Goal: Information Seeking & Learning: Learn about a topic

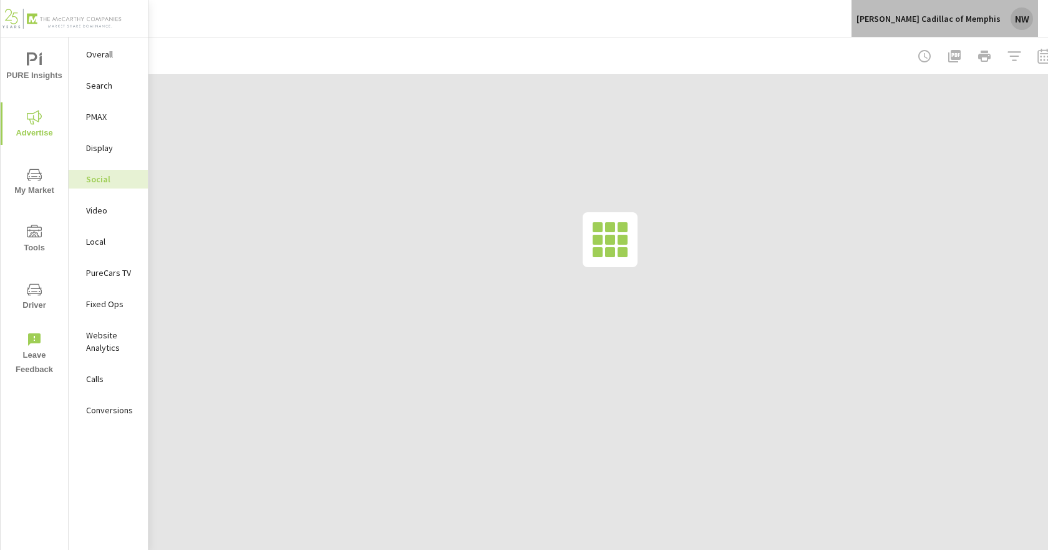
click at [999, 17] on p "[PERSON_NAME] Cadillac of Memphis" at bounding box center [929, 18] width 144 height 11
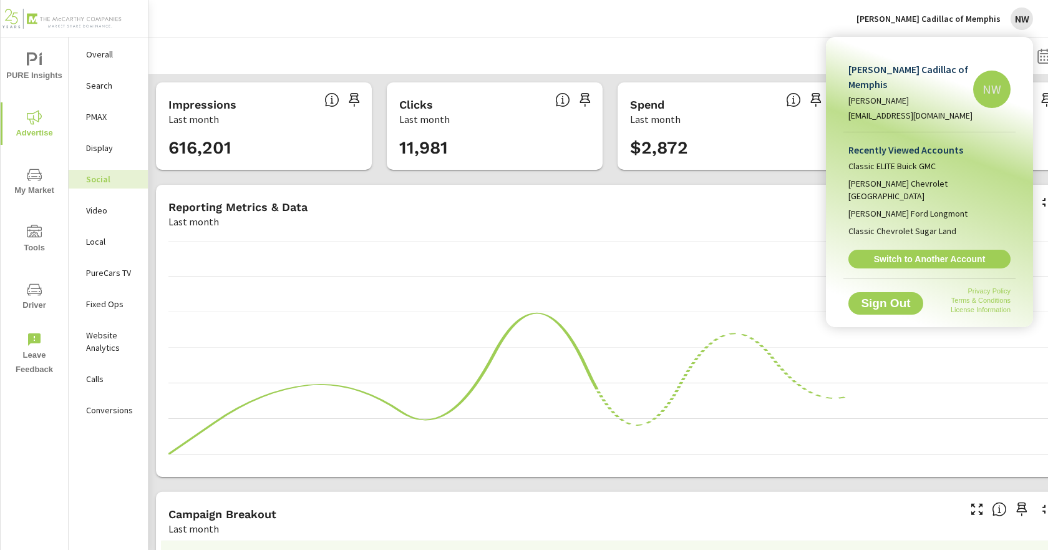
scroll to position [139, 0]
click at [906, 158] on li "Classic ELITE Buick GMC" at bounding box center [929, 165] width 162 height 17
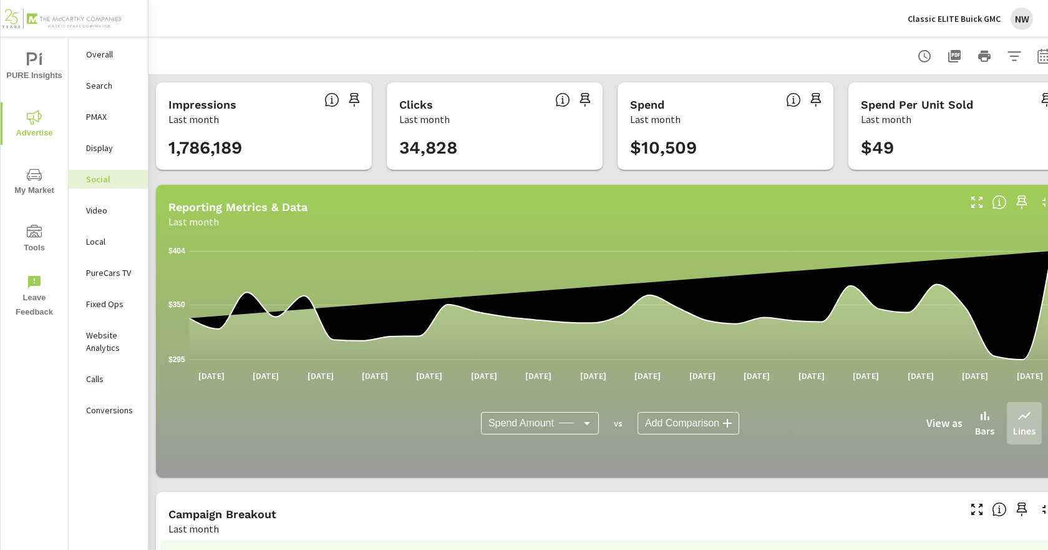
click at [102, 307] on p "Fixed Ops" at bounding box center [112, 304] width 52 height 12
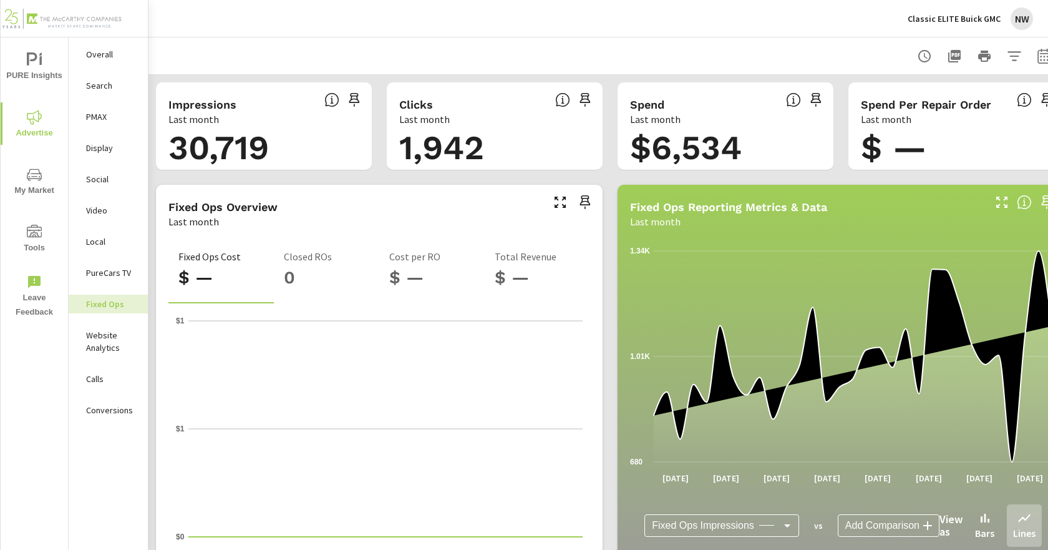
scroll to position [1, 0]
click at [127, 279] on div "PureCars TV" at bounding box center [108, 272] width 79 height 19
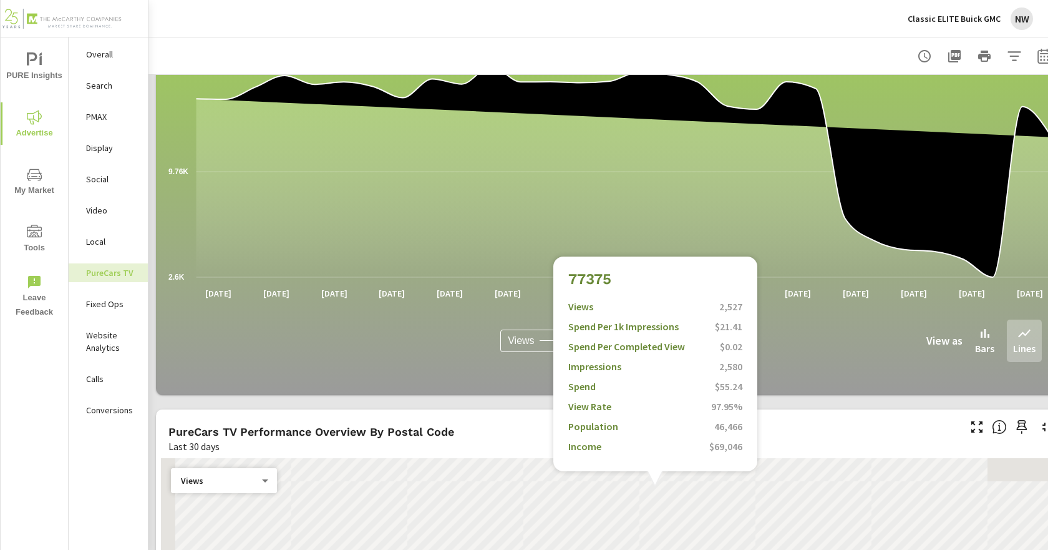
scroll to position [936, 0]
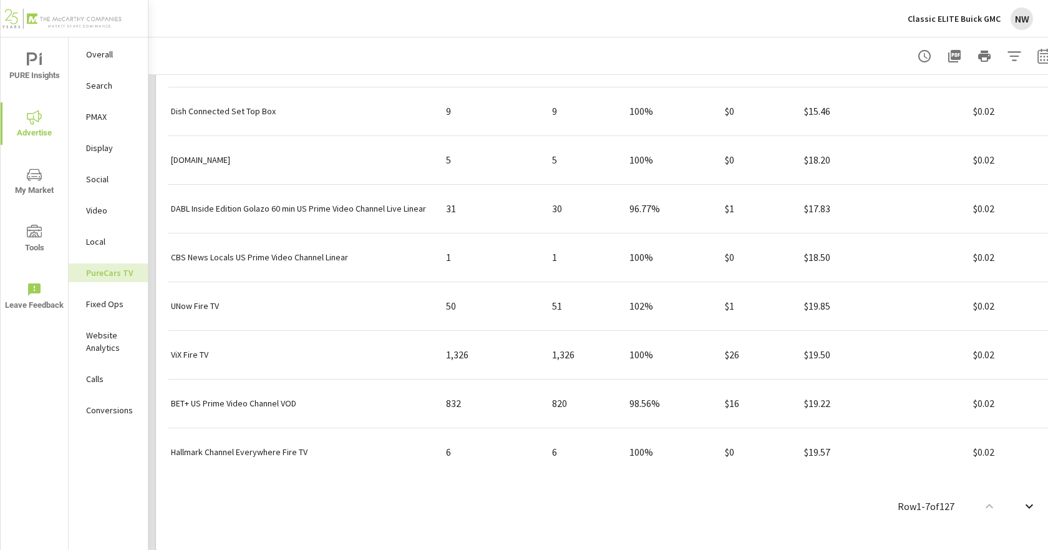
scroll to position [1683, 0]
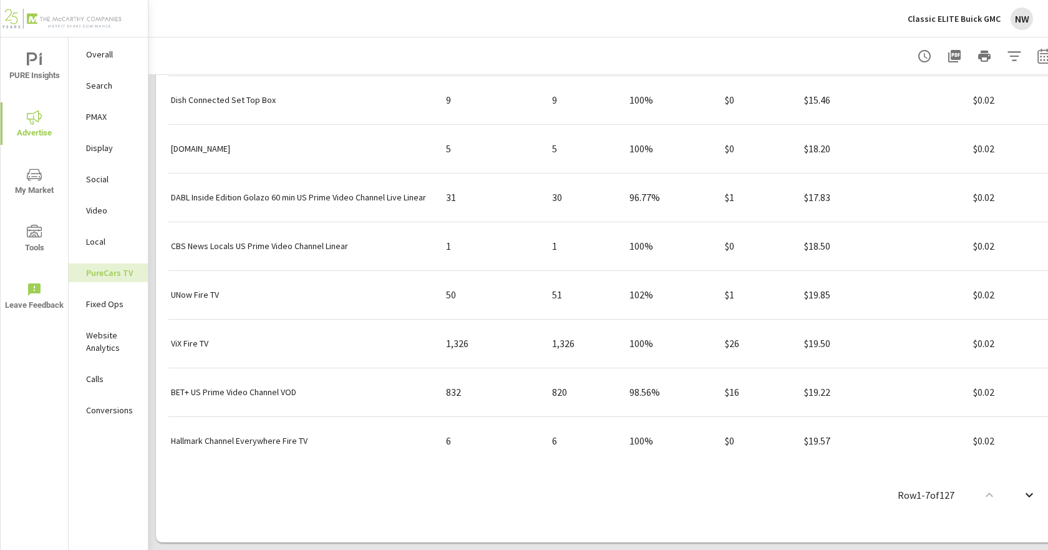
click at [39, 231] on icon "nav menu" at bounding box center [34, 231] width 15 height 12
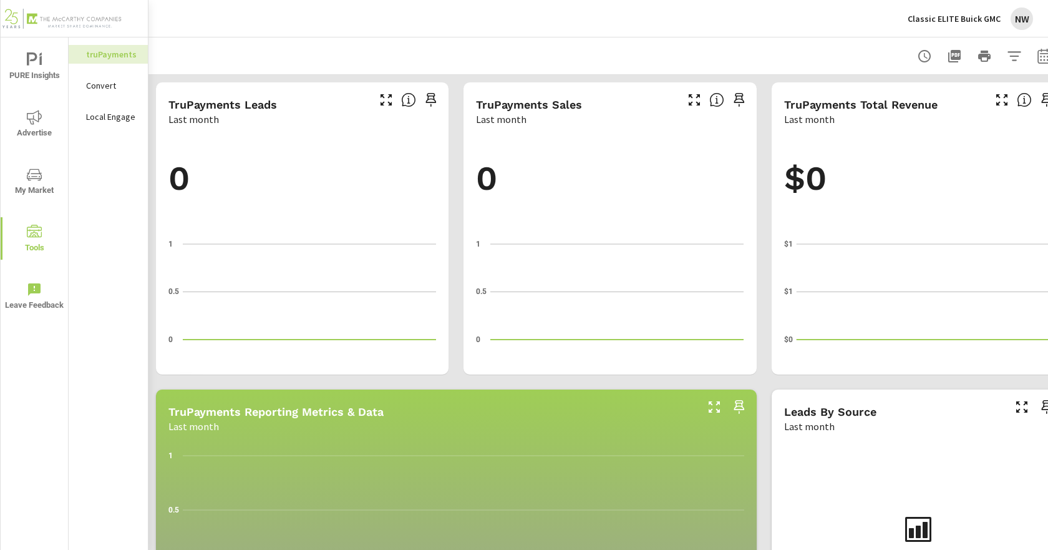
scroll to position [187, 0]
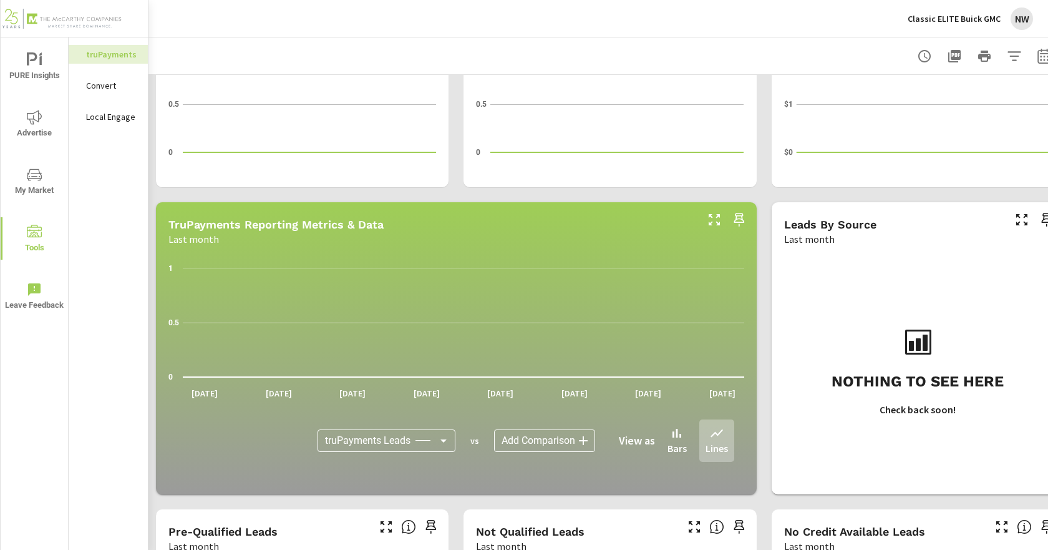
click at [31, 123] on icon "nav menu" at bounding box center [34, 117] width 15 height 14
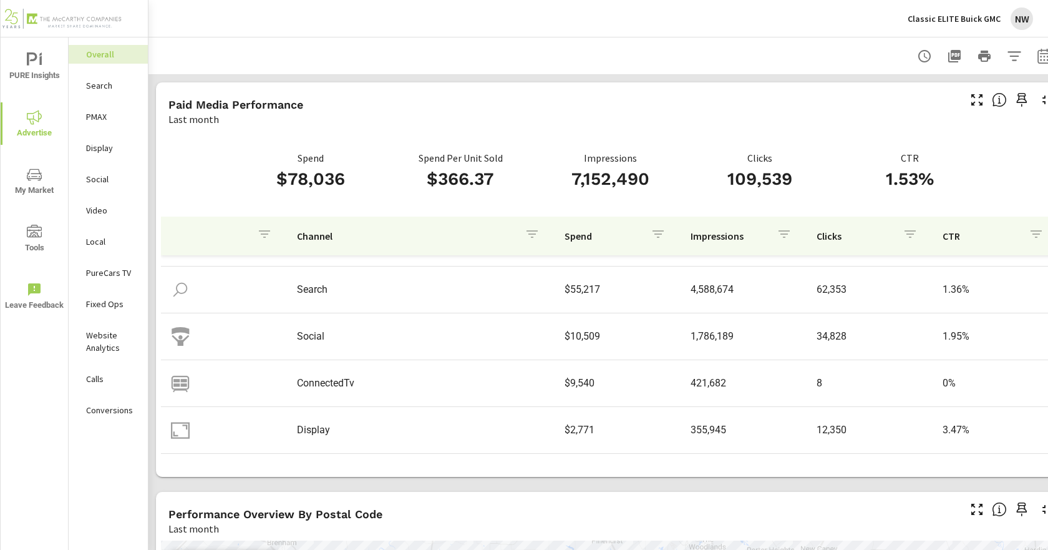
scroll to position [62, 0]
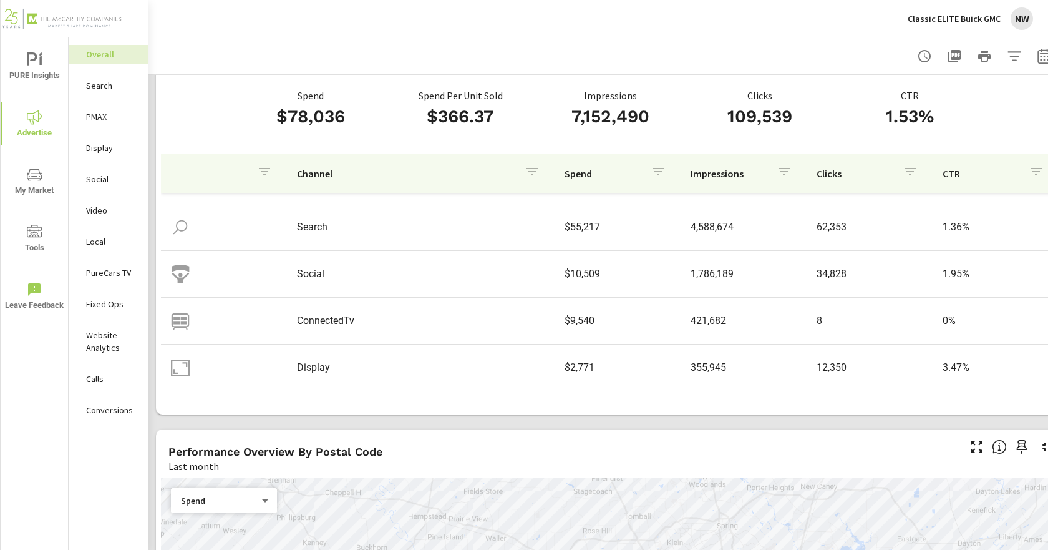
click at [113, 268] on p "PureCars TV" at bounding box center [112, 272] width 52 height 12
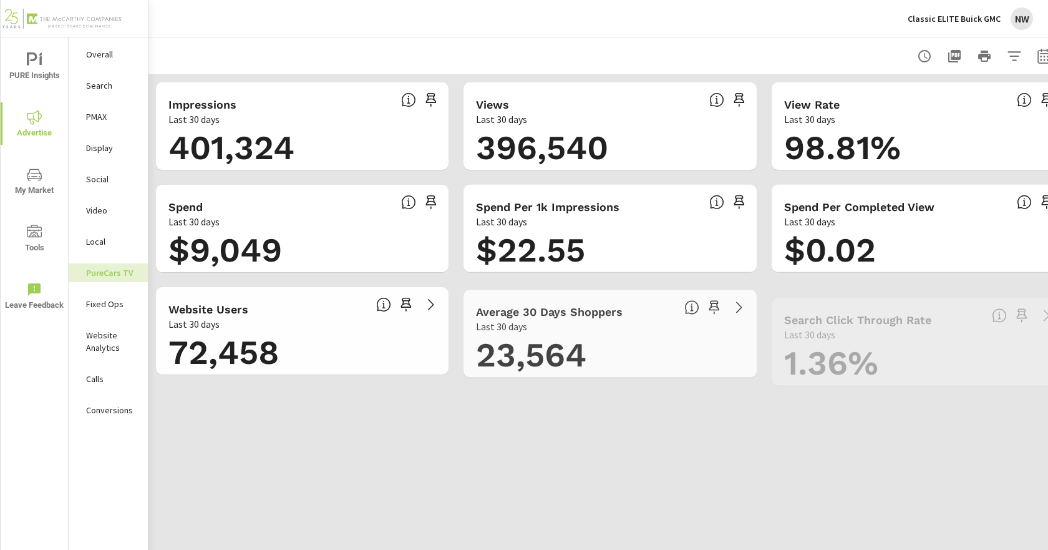
scroll to position [1, 0]
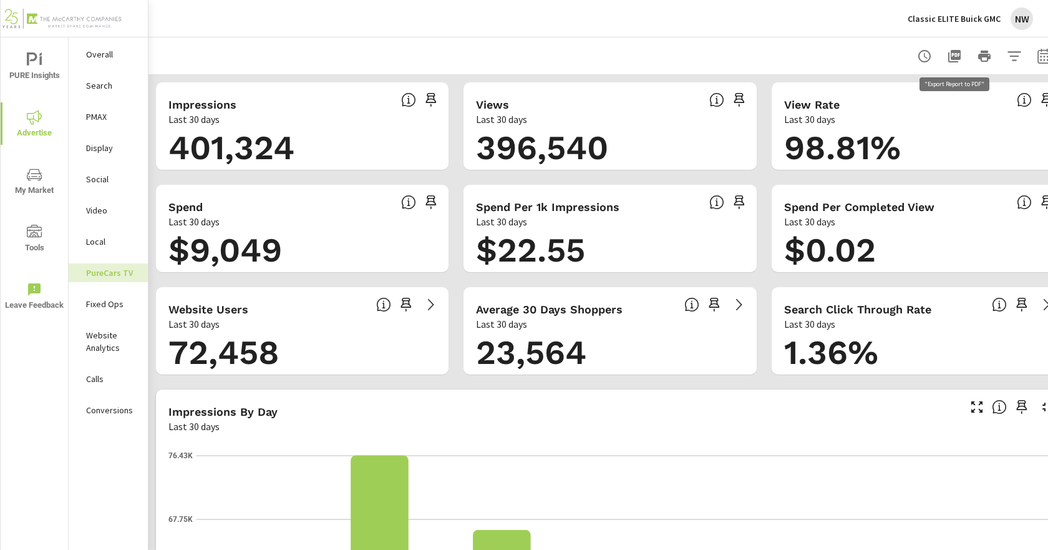
click at [956, 61] on icon "button" at bounding box center [954, 56] width 15 height 15
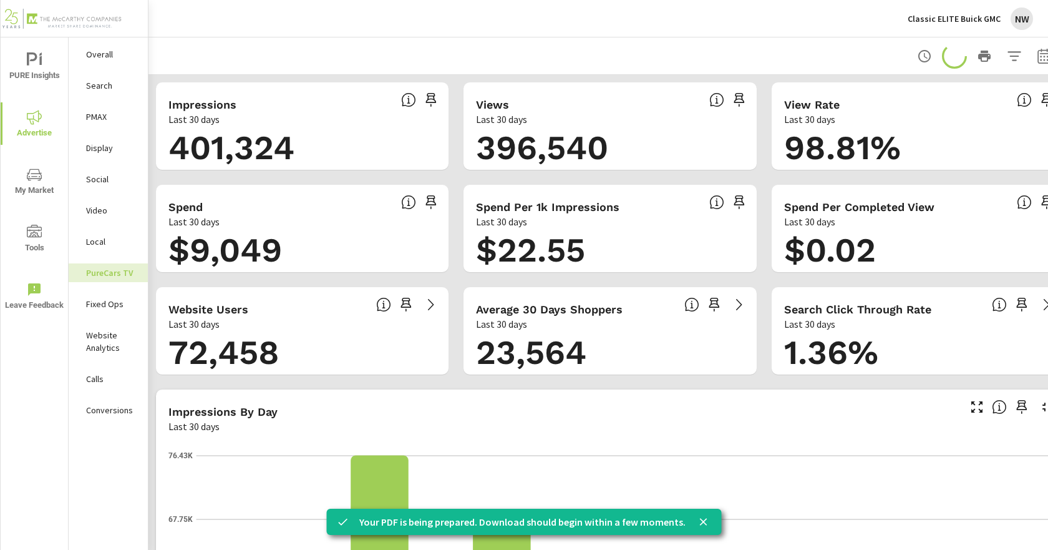
scroll to position [0, 33]
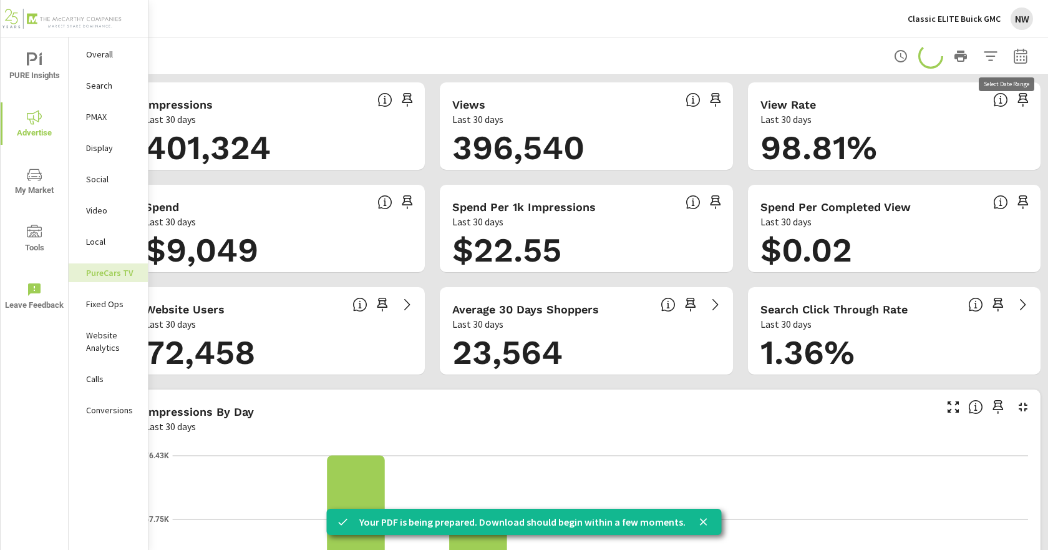
click at [1013, 51] on icon "button" at bounding box center [1020, 56] width 15 height 15
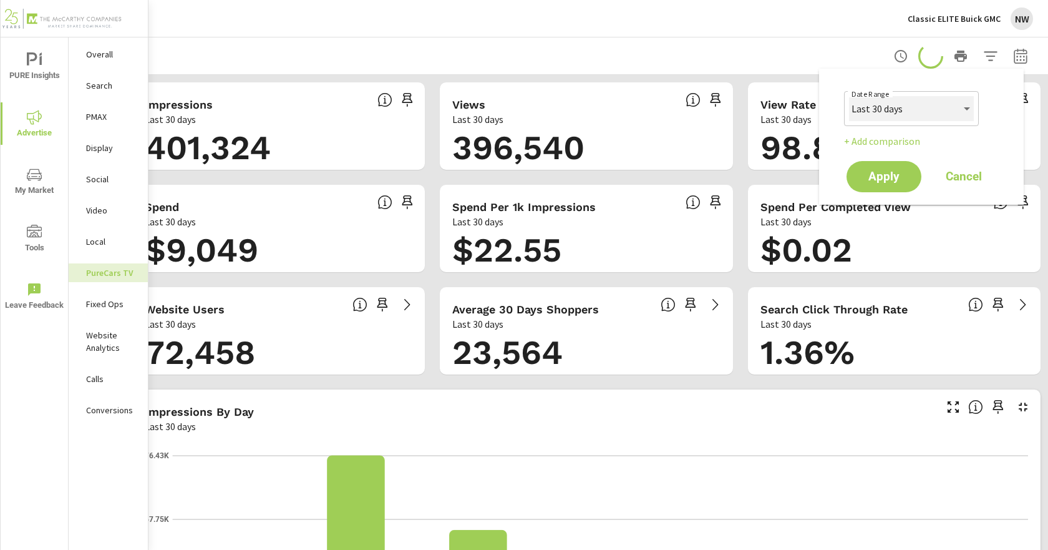
click at [879, 116] on select "Custom [DATE] Last week Last 7 days Last 14 days Last 30 days Last 45 days Last…" at bounding box center [911, 108] width 125 height 25
click at [849, 96] on select "Custom [DATE] Last week Last 7 days Last 14 days Last 30 days Last 45 days Last…" at bounding box center [911, 108] width 125 height 25
select select "custom"
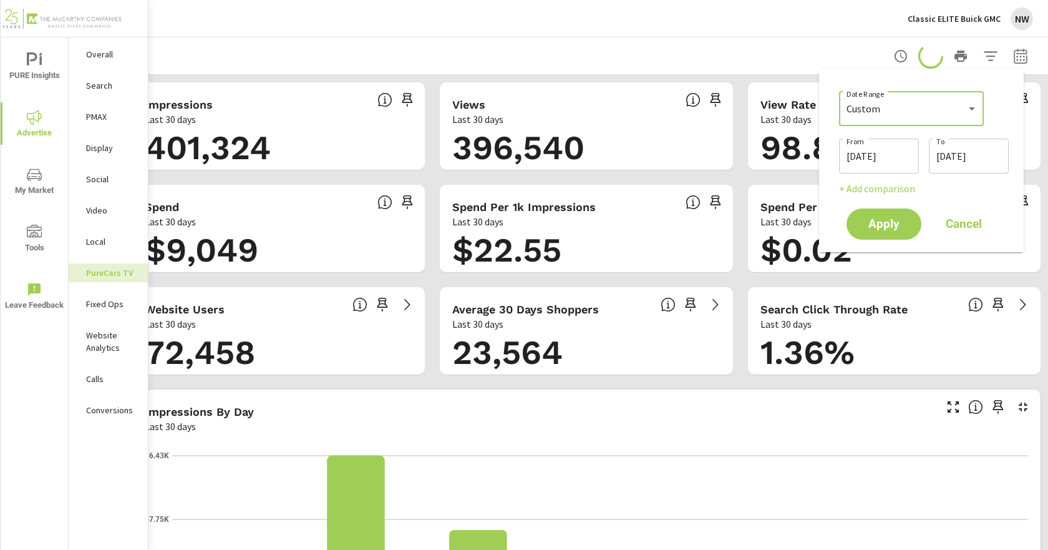
click at [880, 161] on input "[DATE]" at bounding box center [879, 155] width 70 height 25
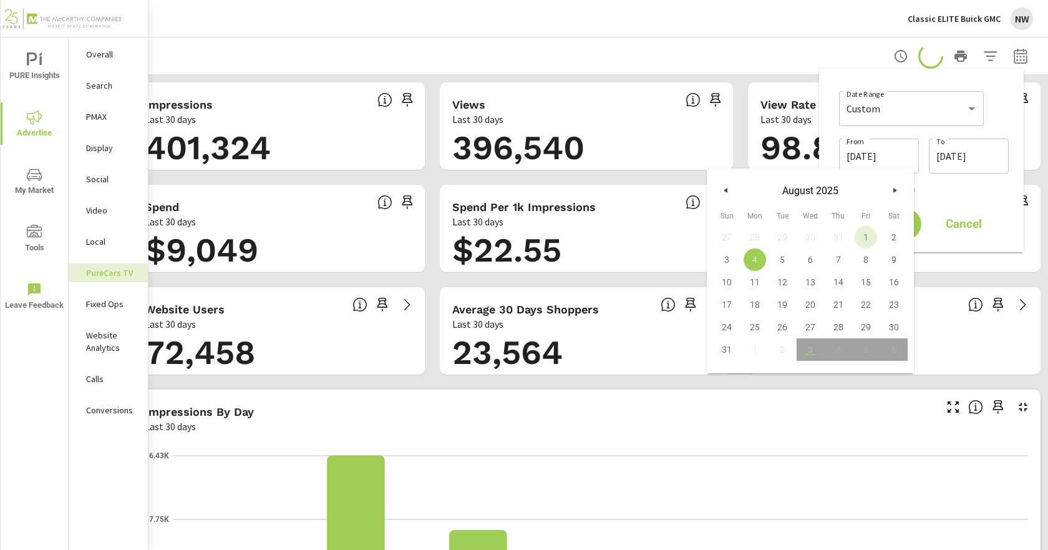
click at [868, 238] on span "1" at bounding box center [866, 237] width 28 height 16
type input "[DATE]"
click at [974, 154] on input "[DATE]" at bounding box center [969, 155] width 70 height 25
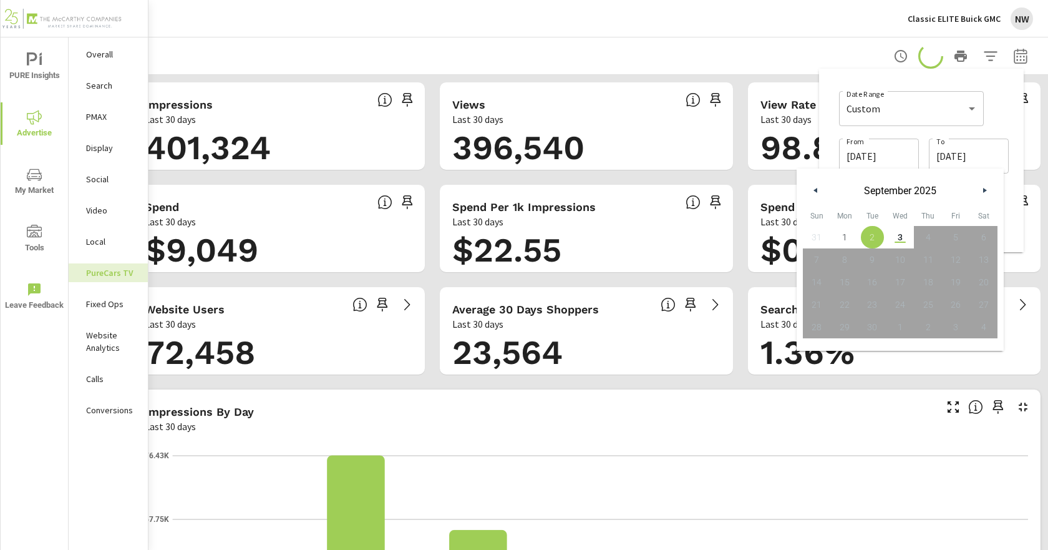
click at [813, 194] on button "button" at bounding box center [815, 190] width 15 height 15
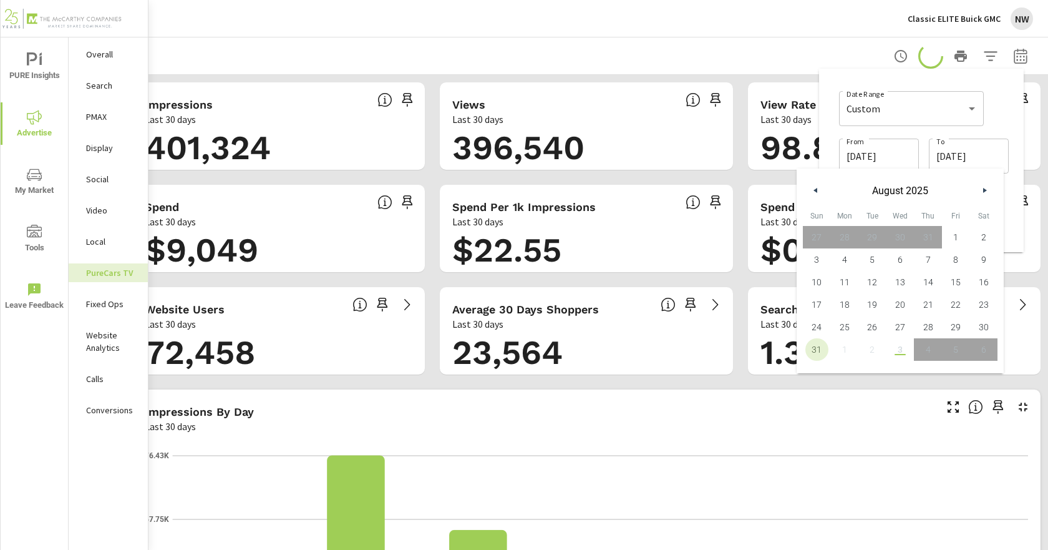
click at [818, 352] on span "31" at bounding box center [817, 349] width 28 height 16
type input "[DATE]"
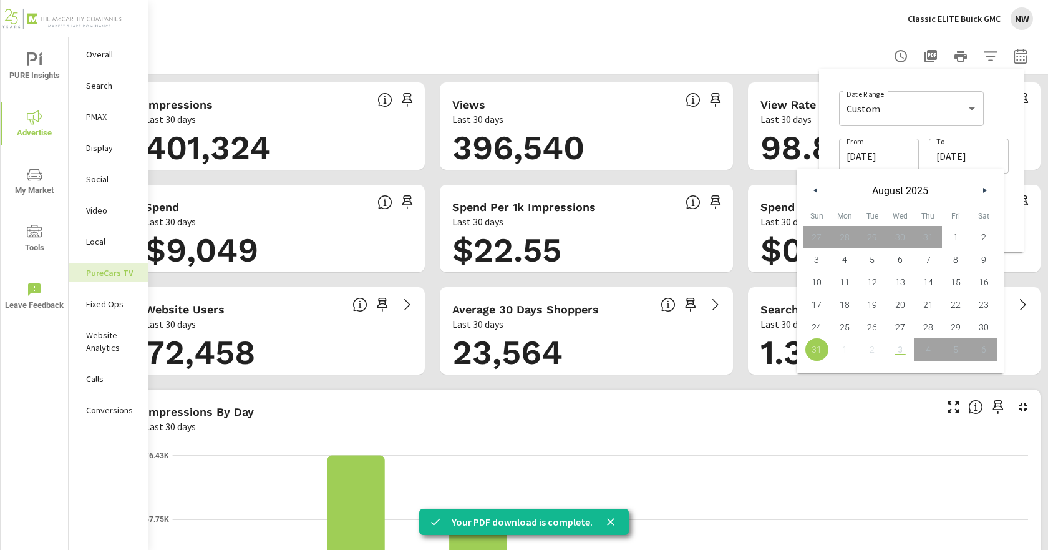
click at [817, 356] on span "31" at bounding box center [817, 349] width 28 height 16
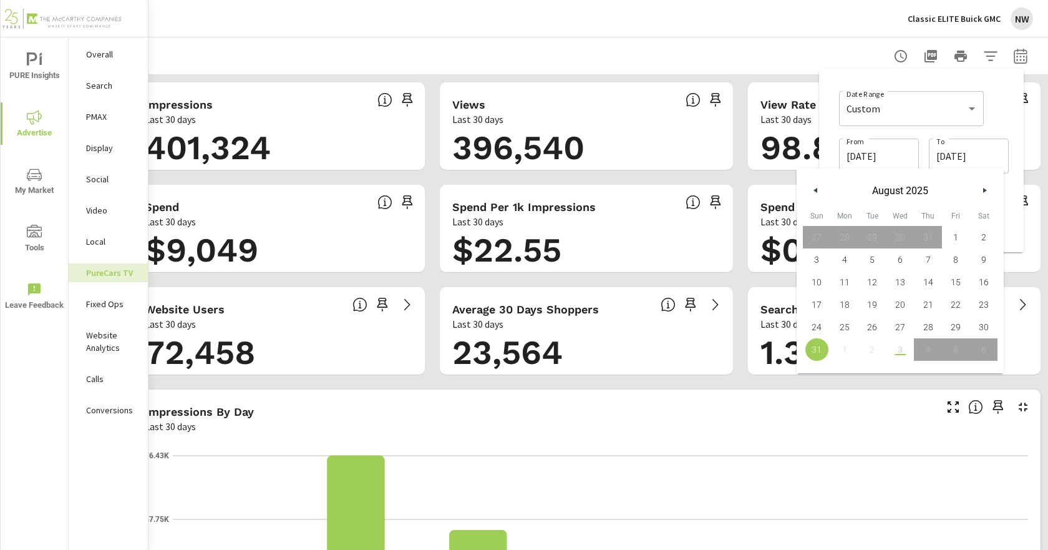
click at [819, 349] on span "31" at bounding box center [817, 349] width 28 height 16
click at [1006, 141] on div "[DATE] To" at bounding box center [969, 155] width 80 height 35
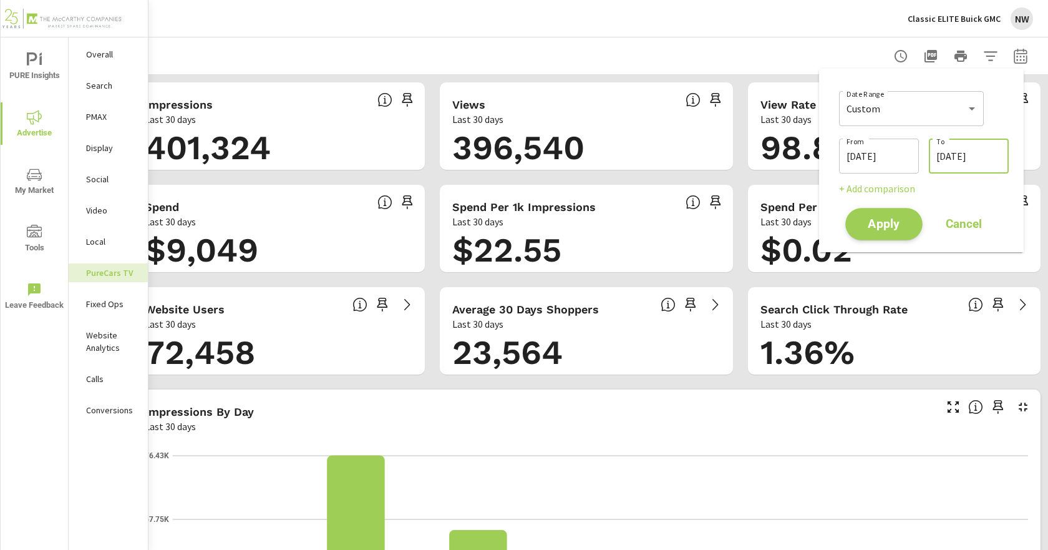
click at [898, 219] on span "Apply" at bounding box center [883, 224] width 51 height 12
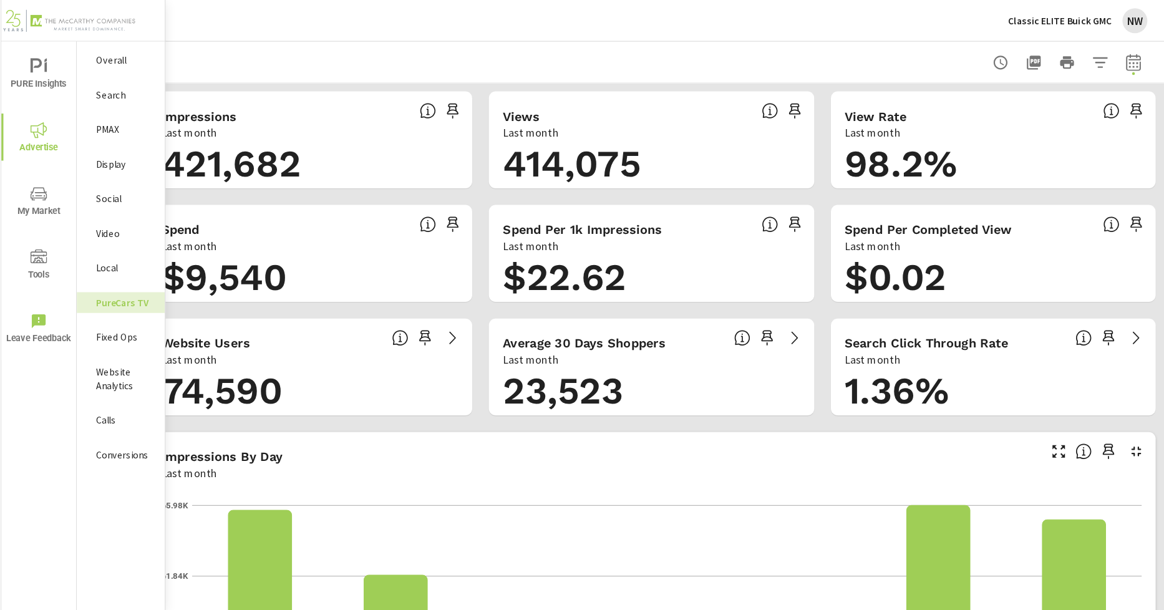
scroll to position [1, 0]
click at [1033, 59] on div at bounding box center [586, 55] width 923 height 37
click at [1028, 57] on button "button" at bounding box center [1020, 56] width 25 height 25
select select "Last month"
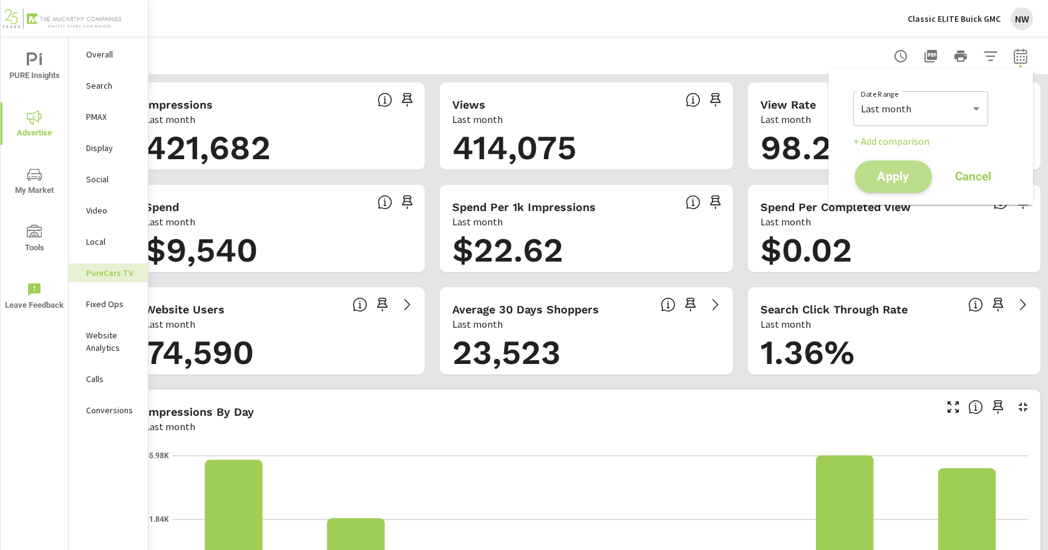
click at [878, 183] on span "Apply" at bounding box center [893, 177] width 51 height 12
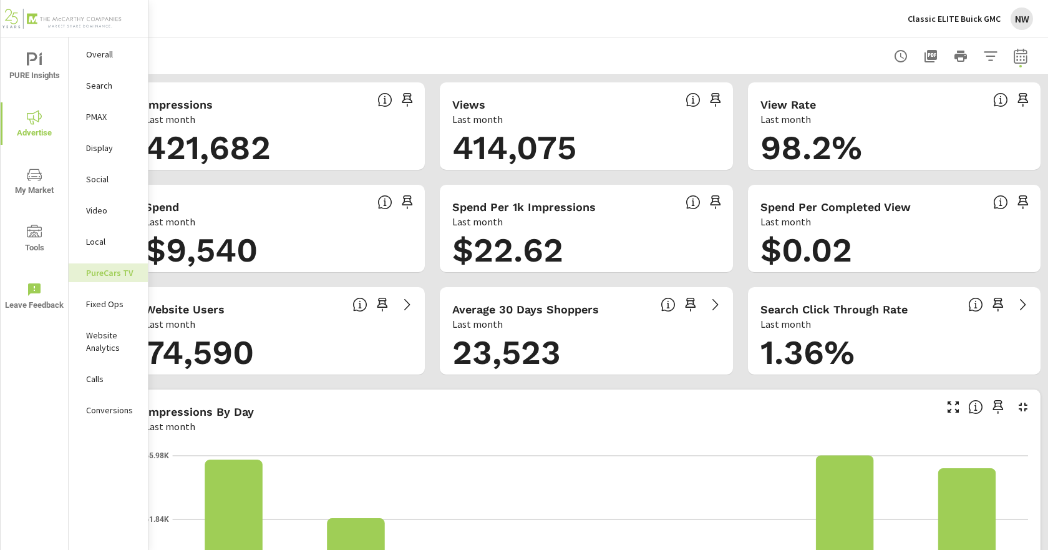
click at [669, 44] on div at bounding box center [586, 55] width 893 height 37
click at [1021, 60] on icon "button" at bounding box center [1020, 58] width 8 height 5
select select "Last month"
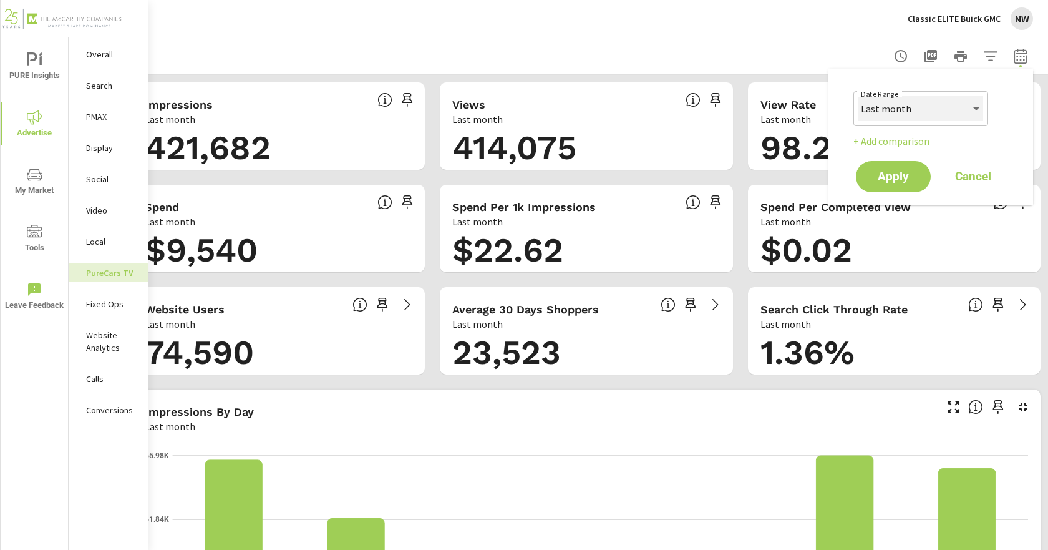
click at [940, 107] on select "Custom [DATE] Last week Last 7 days Last 14 days Last 30 days Last 45 days Last…" at bounding box center [920, 108] width 125 height 25
click at [858, 96] on select "Custom [DATE] Last week Last 7 days Last 14 days Last 30 days Last 45 days Last…" at bounding box center [920, 108] width 125 height 25
click at [903, 182] on span "Apply" at bounding box center [893, 177] width 51 height 12
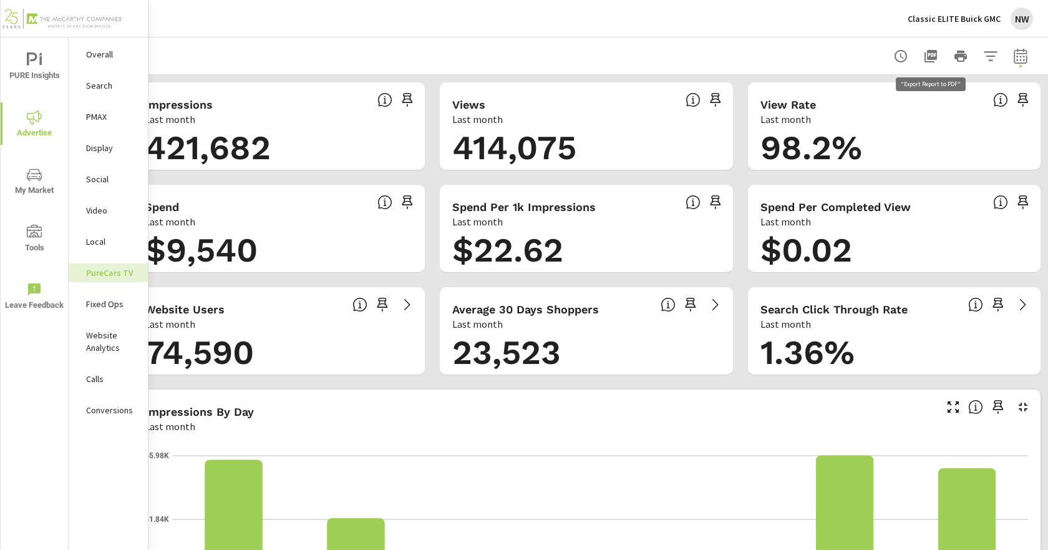
click at [926, 64] on button "button" at bounding box center [930, 56] width 25 height 25
click at [704, 394] on div "Impressions by Day Last month" at bounding box center [535, 411] width 806 height 44
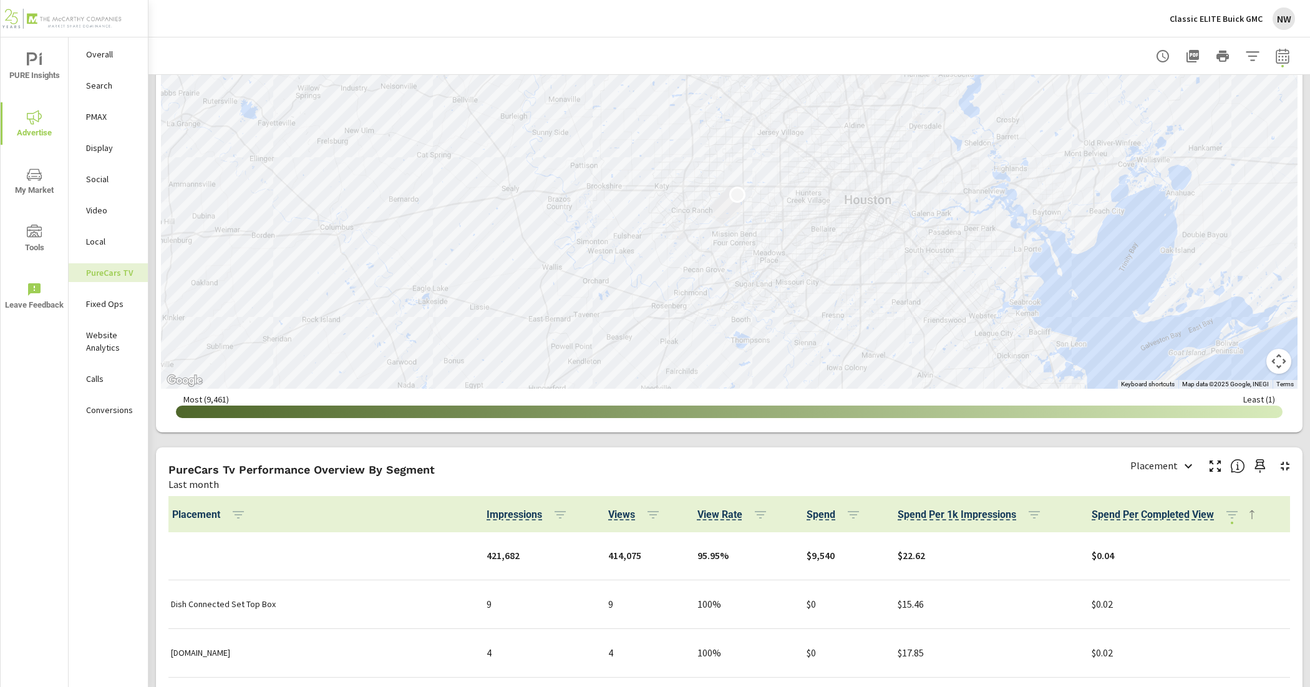
scroll to position [1536, 0]
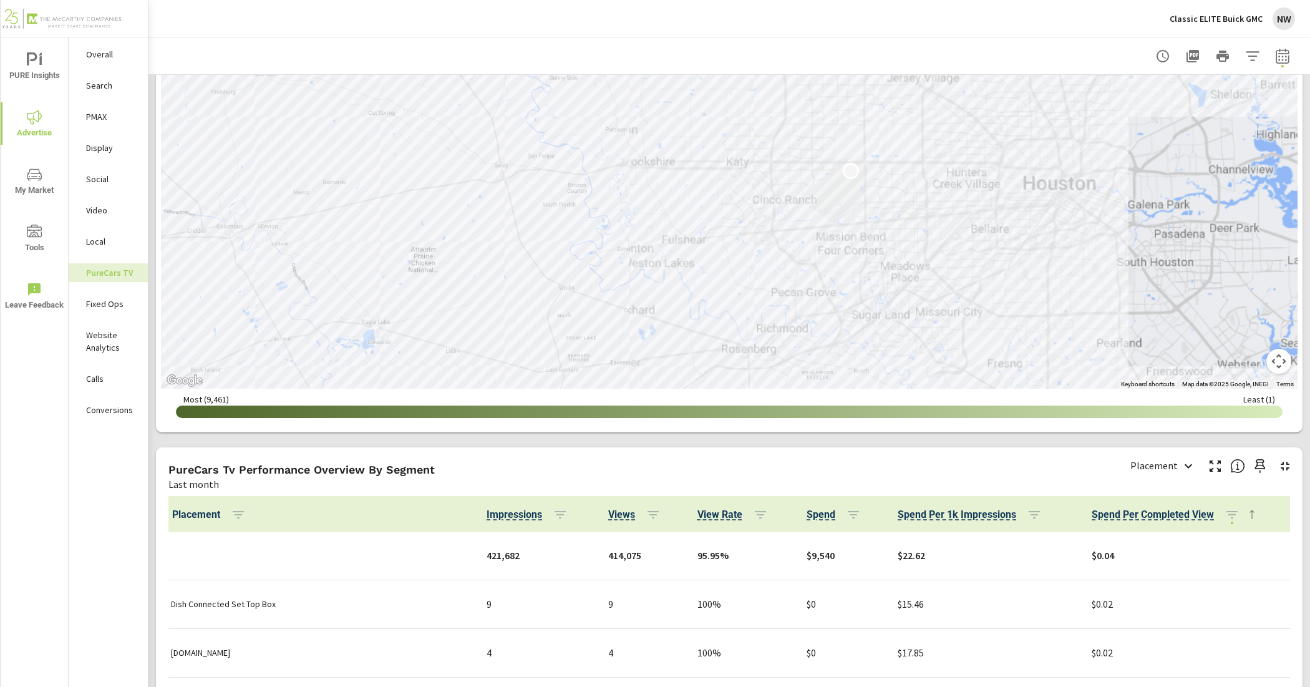
scroll to position [1326, 0]
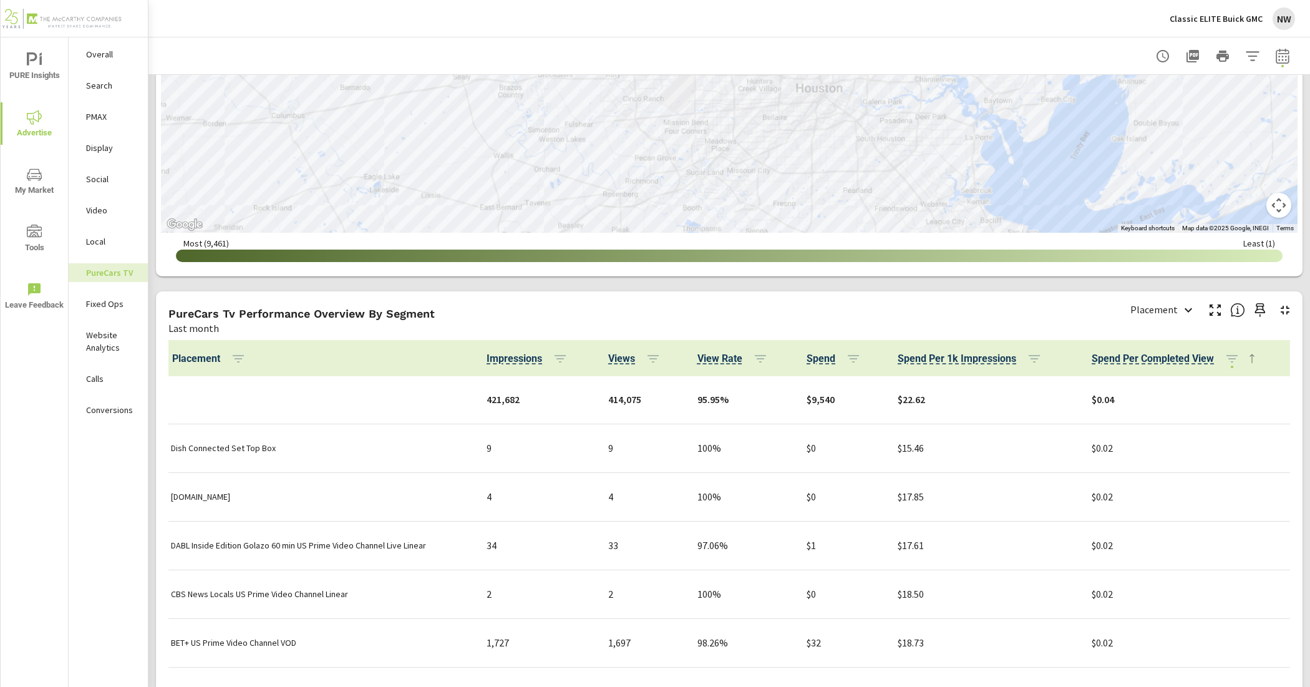
scroll to position [235, 0]
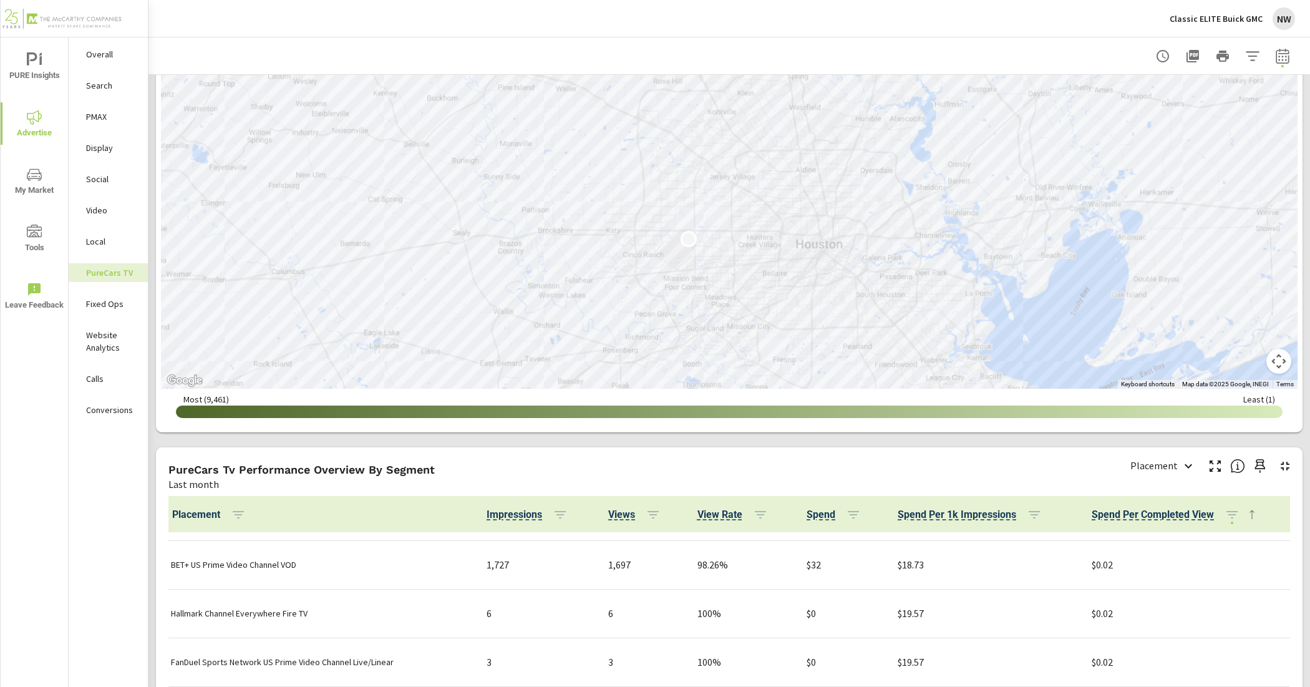
scroll to position [1014, 0]
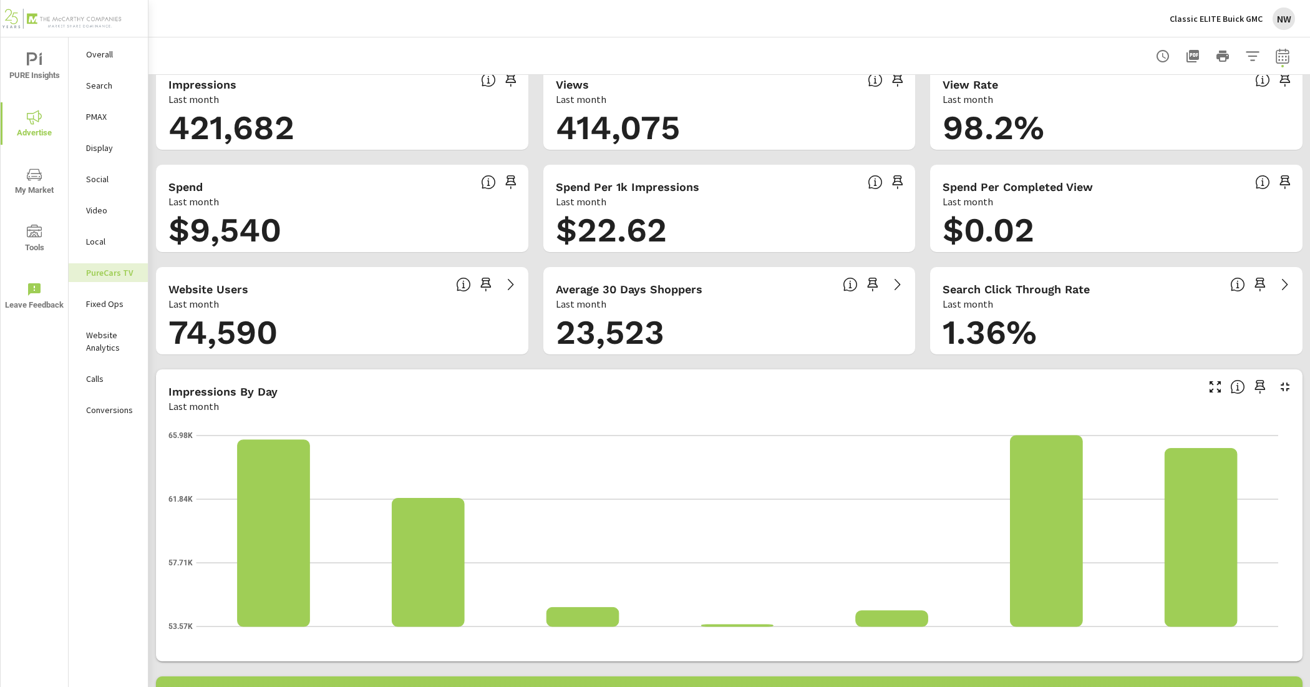
scroll to position [78, 0]
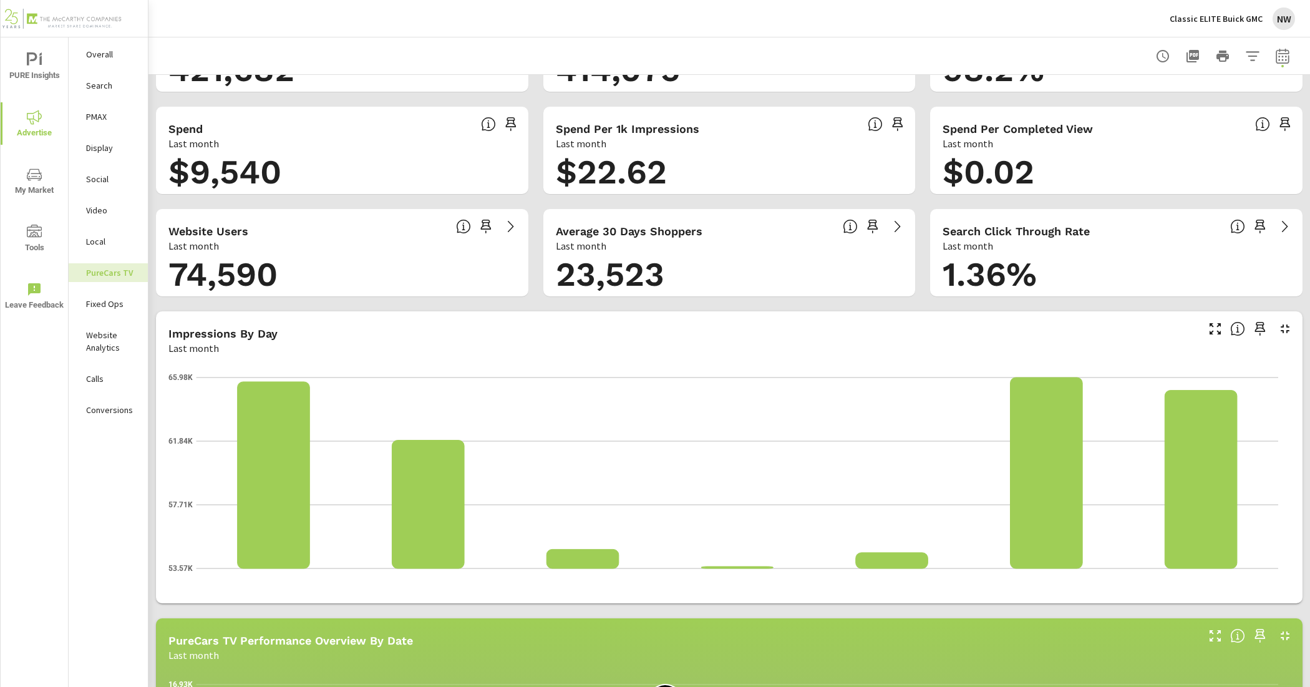
drag, startPoint x: 1178, startPoint y: 120, endPoint x: 1151, endPoint y: 165, distance: 52.9
click at [1047, 120] on div "Spend Per Completed View Last month" at bounding box center [1090, 129] width 320 height 44
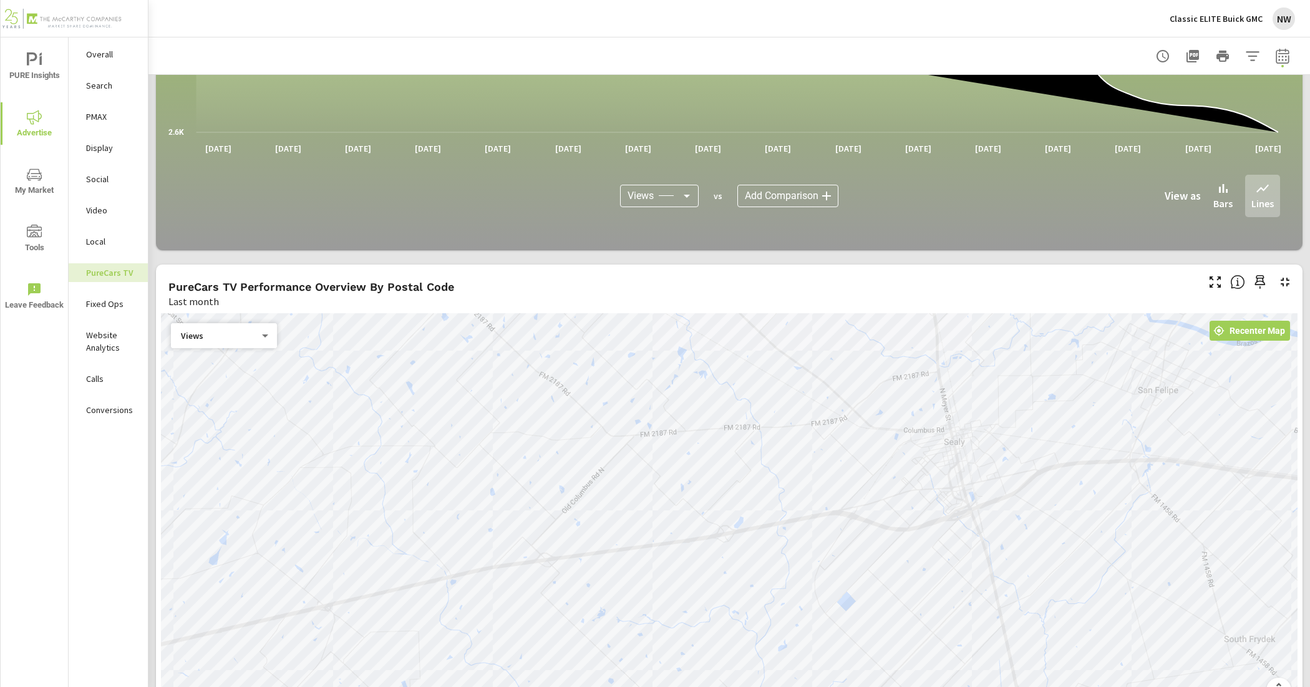
scroll to position [1092, 0]
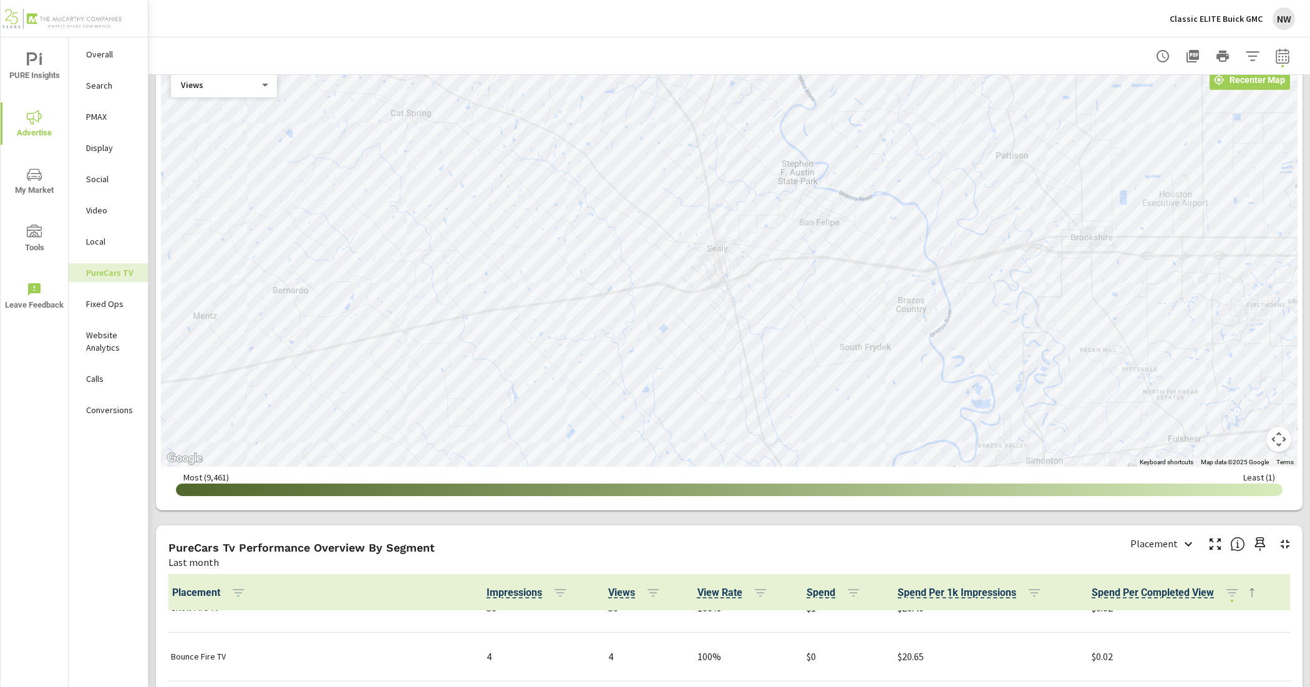
scroll to position [624, 0]
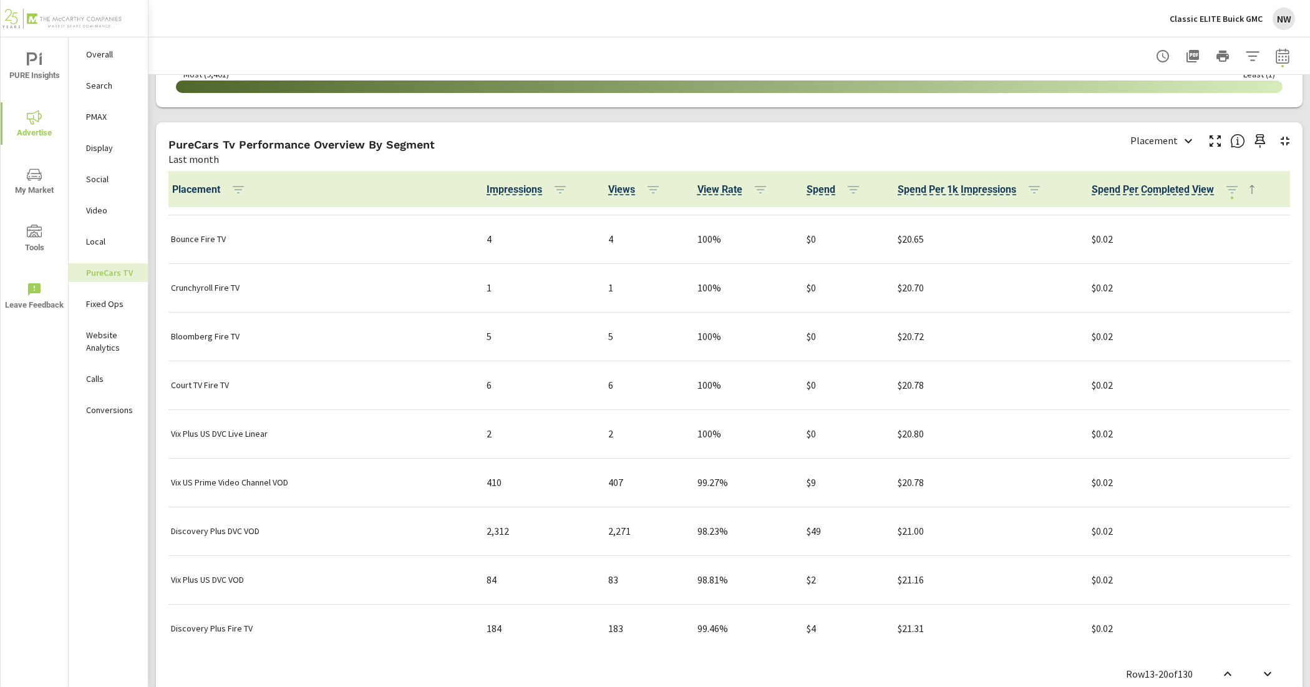
scroll to position [1536, 0]
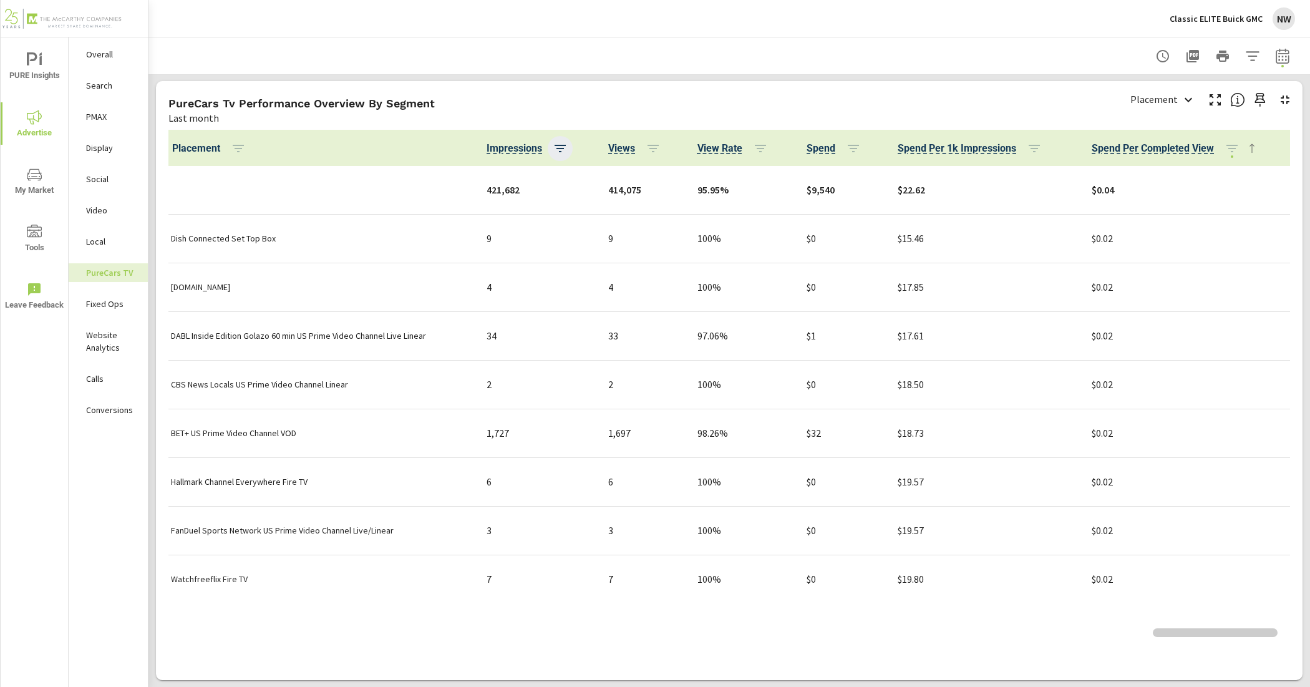
scroll to position [1, 0]
click at [548, 153] on button "button" at bounding box center [560, 148] width 25 height 25
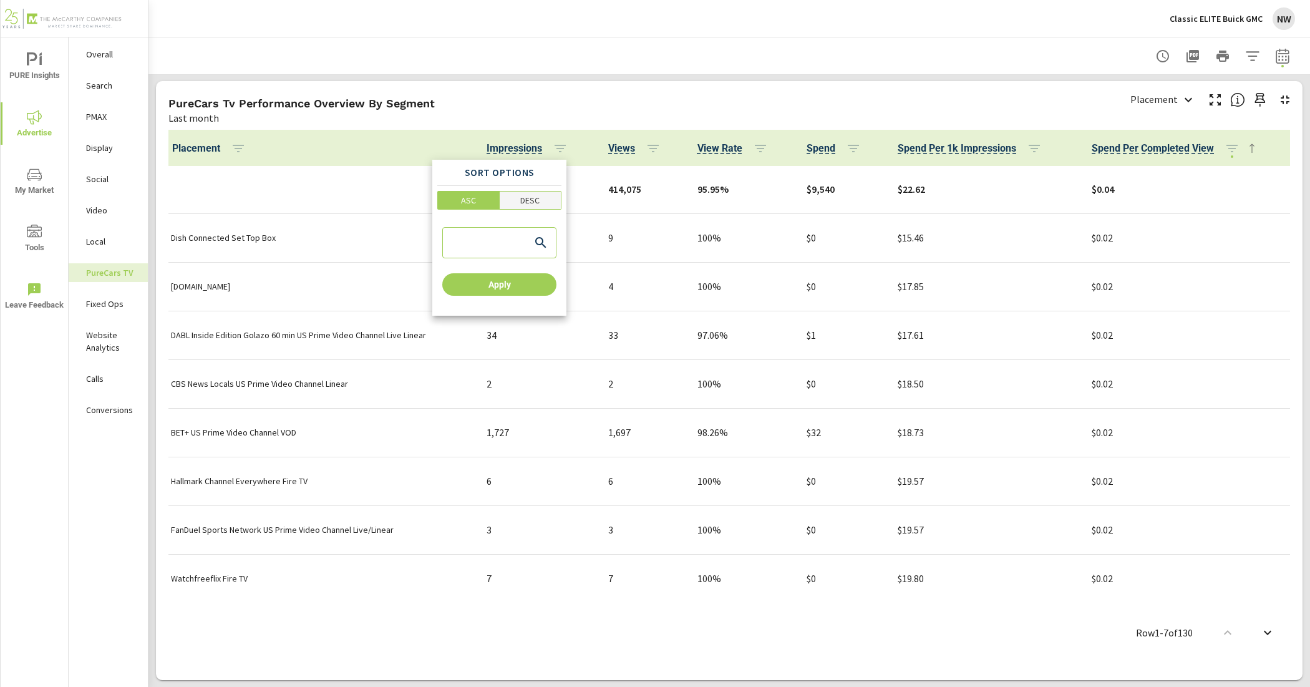
click at [513, 201] on span "DESC" at bounding box center [530, 200] width 54 height 12
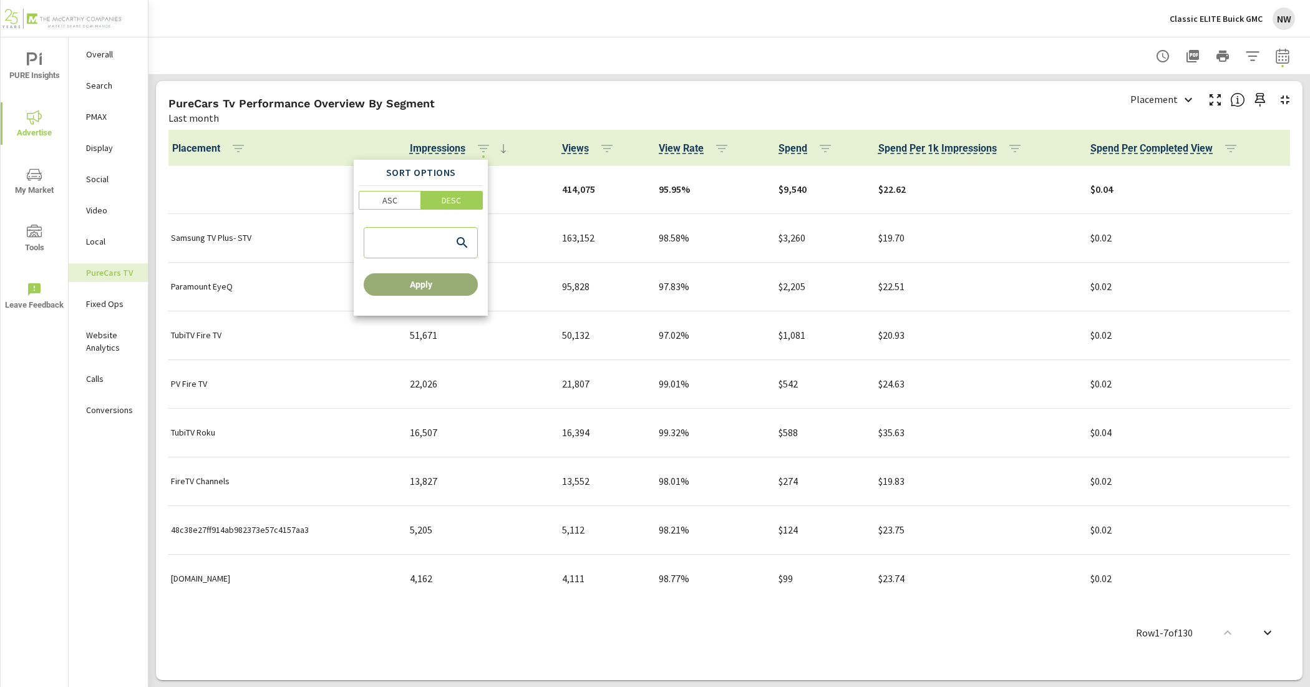
click at [427, 287] on span "Apply" at bounding box center [421, 284] width 104 height 11
